Goal: Transaction & Acquisition: Subscribe to service/newsletter

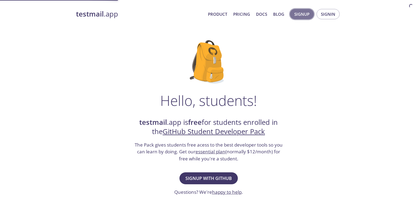
click at [302, 12] on span "Signup" at bounding box center [301, 14] width 15 height 7
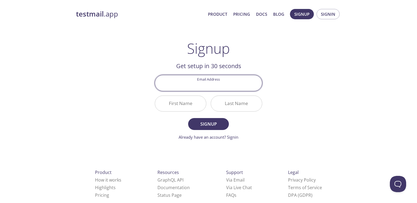
click at [205, 82] on input "Email Address" at bounding box center [208, 82] width 107 height 15
click at [204, 83] on input "Email Address" at bounding box center [208, 82] width 107 height 15
type input "[EMAIL_ADDRESS][DOMAIN_NAME]"
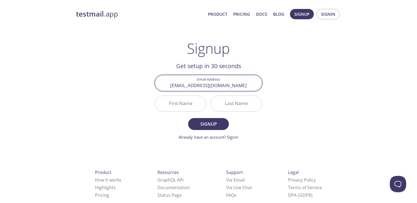
click at [186, 102] on input "First Name" at bounding box center [180, 103] width 51 height 15
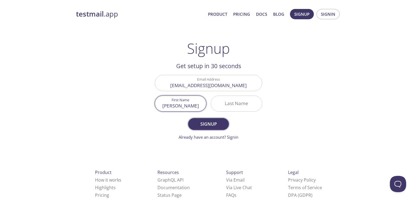
type input "[PERSON_NAME]"
click at [200, 123] on span "Signup" at bounding box center [208, 124] width 29 height 8
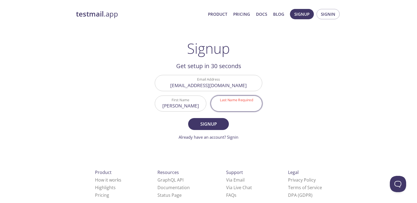
click at [232, 105] on input "Last Name Required" at bounding box center [236, 103] width 51 height 15
type input "n"
type input "NGUEAGHO"
click at [183, 104] on input "[PERSON_NAME]" at bounding box center [180, 103] width 51 height 15
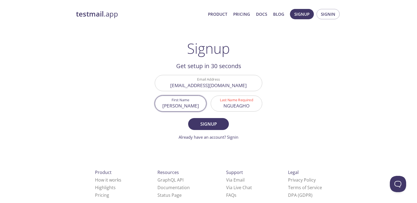
type input "B"
type input "[PERSON_NAME]"
click at [211, 123] on span "Signup" at bounding box center [208, 124] width 29 height 8
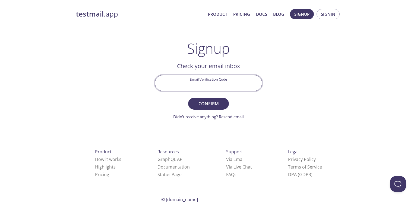
click at [229, 88] on input "Email Verification Code" at bounding box center [208, 82] width 107 height 15
type input "41BX7PM"
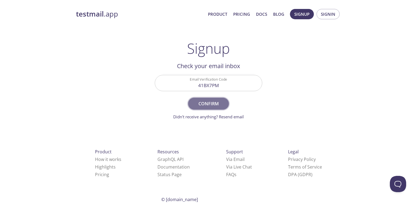
click at [223, 102] on button "Confirm" at bounding box center [208, 104] width 41 height 12
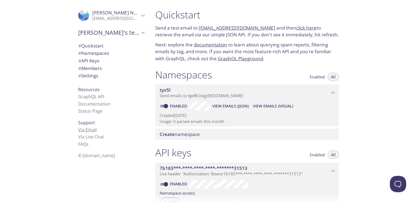
click at [91, 129] on link "Via Email" at bounding box center [87, 130] width 18 height 6
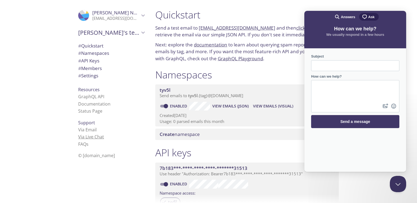
click at [90, 136] on link "Via Live Chat" at bounding box center [91, 137] width 26 height 6
click at [106, 156] on span "© [DOMAIN_NAME]" at bounding box center [96, 156] width 37 height 6
click at [399, 181] on button "Close Beacon popover" at bounding box center [397, 183] width 16 height 16
